Goal: Information Seeking & Learning: Learn about a topic

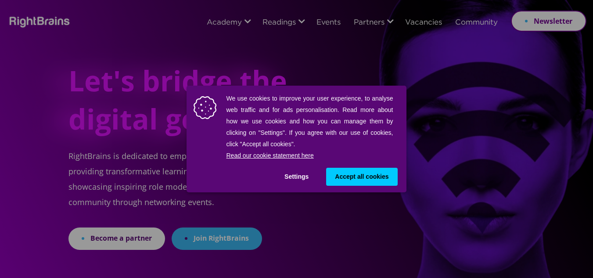
click at [297, 173] on button "Settings" at bounding box center [297, 177] width 42 height 18
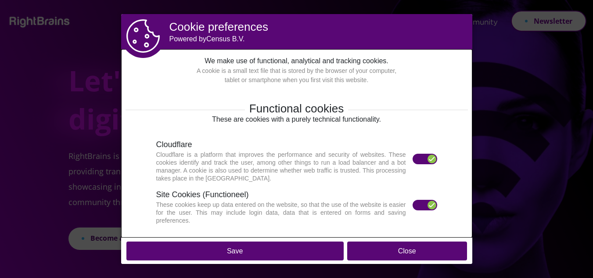
click at [428, 159] on div at bounding box center [432, 159] width 9 height 9
click at [421, 161] on label at bounding box center [425, 159] width 25 height 11
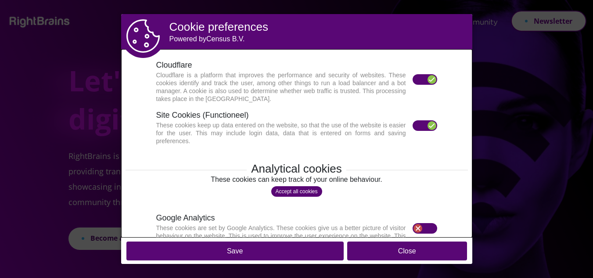
scroll to position [72, 0]
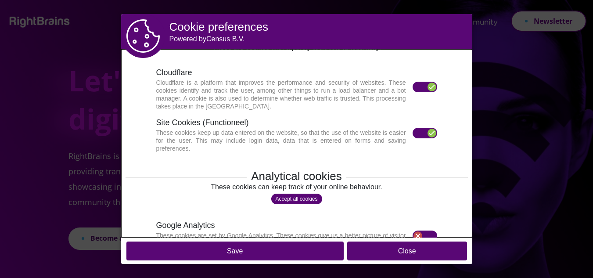
click at [423, 130] on label at bounding box center [425, 133] width 25 height 11
click at [428, 87] on div at bounding box center [432, 87] width 9 height 9
click at [275, 256] on button "Save" at bounding box center [235, 251] width 217 height 19
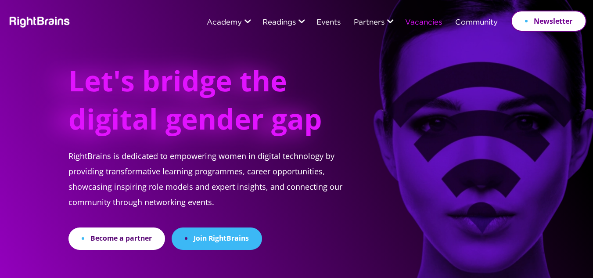
click at [425, 21] on link "Vacancies" at bounding box center [423, 23] width 37 height 8
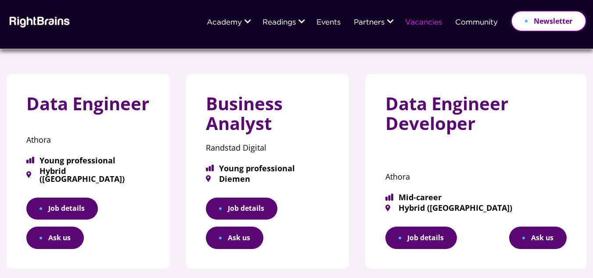
scroll to position [73, 0]
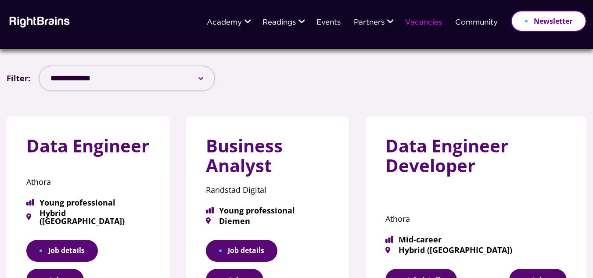
click at [202, 76] on select "**********" at bounding box center [127, 78] width 176 height 25
click at [259, 82] on div "**********" at bounding box center [297, 78] width 580 height 25
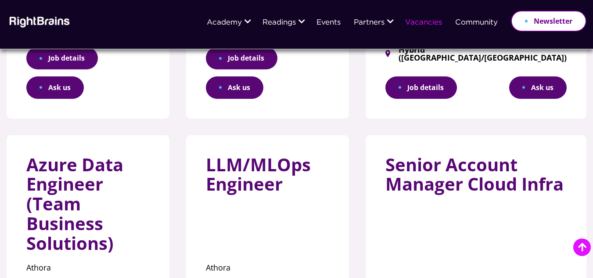
scroll to position [565, 0]
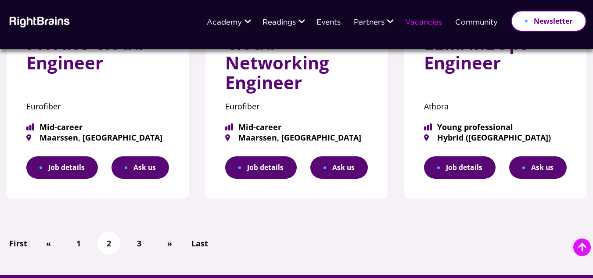
scroll to position [580, 0]
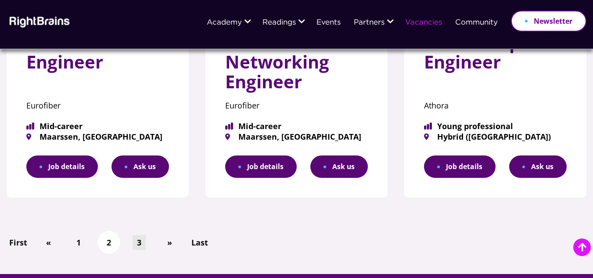
click at [139, 242] on link "3" at bounding box center [139, 242] width 13 height 15
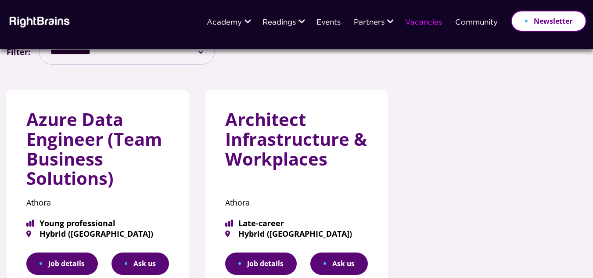
scroll to position [123, 0]
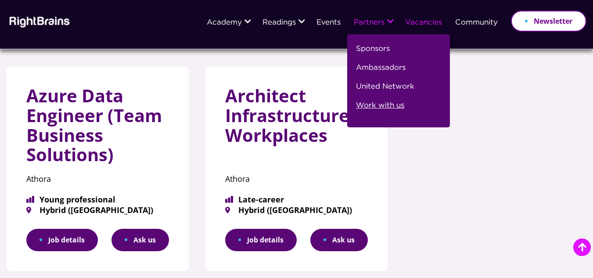
click at [379, 105] on link "Work with us" at bounding box center [380, 109] width 48 height 19
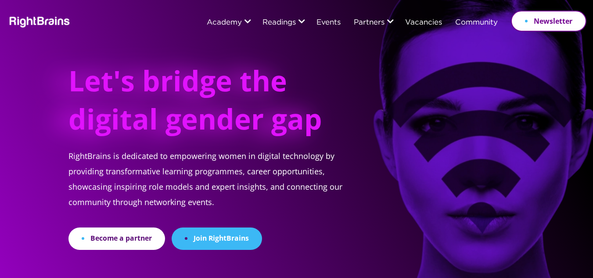
scroll to position [1637, 0]
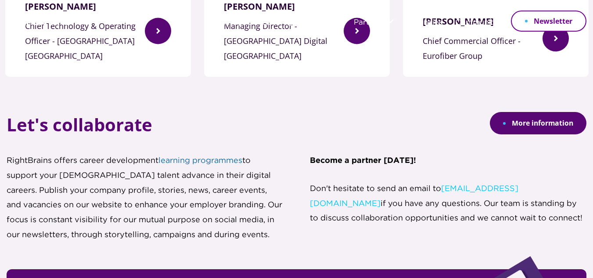
click at [201, 157] on link "learning programmes" at bounding box center [201, 160] width 84 height 7
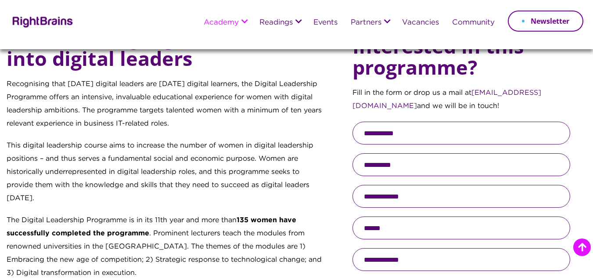
scroll to position [396, 0]
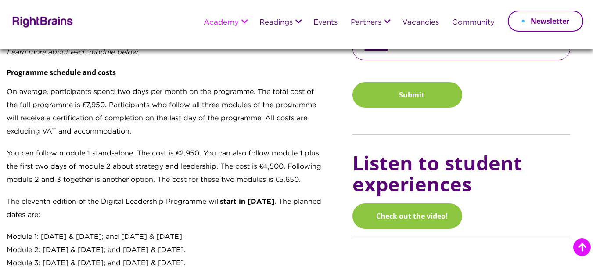
scroll to position [624, 0]
click at [88, 114] on p "On average, participants spend two days per month on the programme. The total c…" at bounding box center [165, 116] width 317 height 61
drag, startPoint x: 87, startPoint y: 105, endPoint x: 108, endPoint y: 106, distance: 21.1
click at [108, 106] on p "On average, participants spend two days per month on the programme. The total c…" at bounding box center [165, 116] width 317 height 61
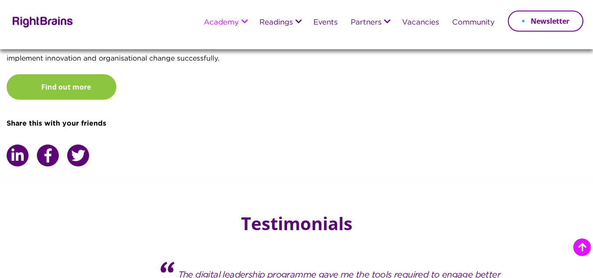
scroll to position [1292, 0]
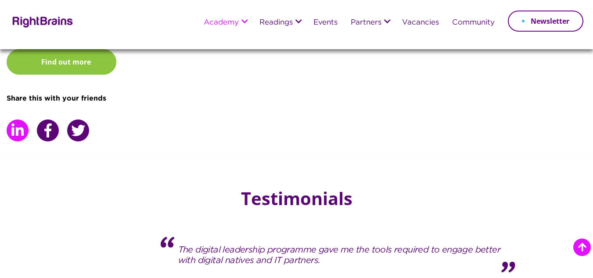
click at [14, 132] on icon at bounding box center [17, 130] width 12 height 14
